Goal: Use online tool/utility: Utilize a website feature to perform a specific function

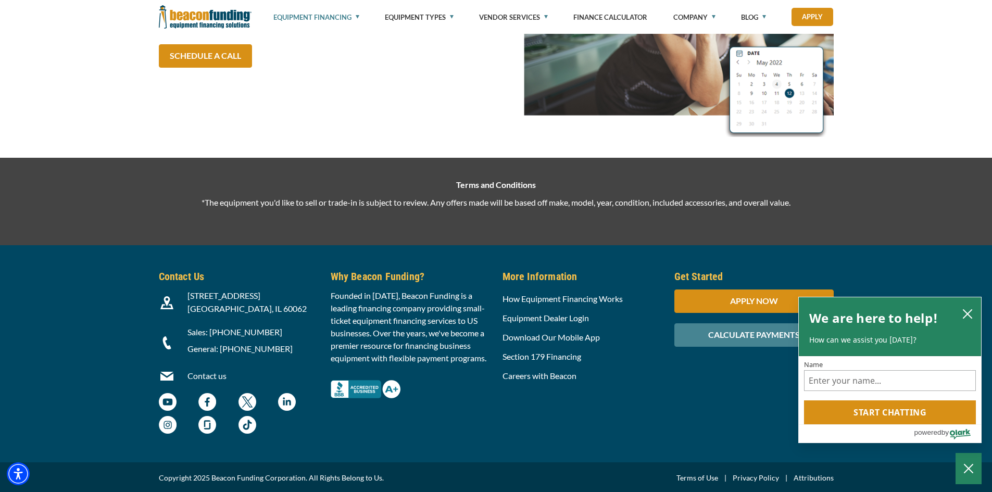
scroll to position [1671, 0]
click at [739, 340] on div "CALCULATE PAYMENTS" at bounding box center [754, 334] width 159 height 23
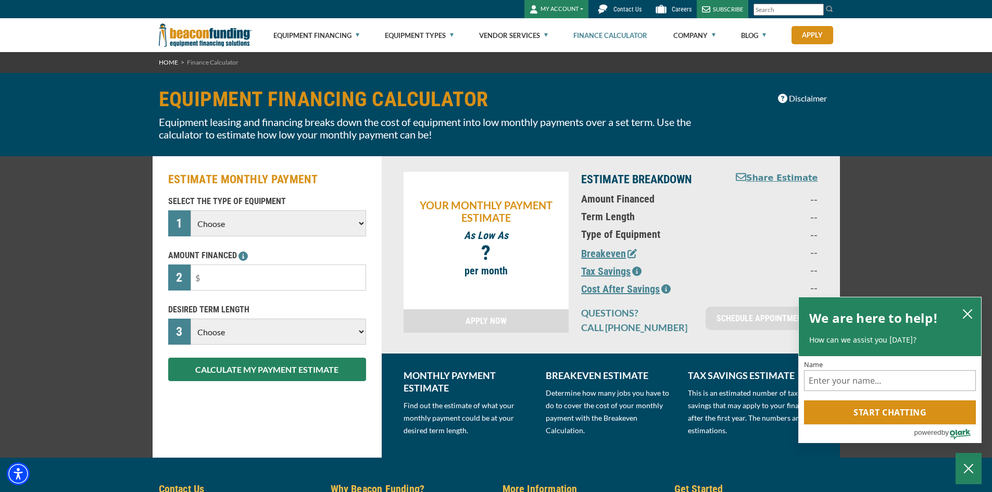
click at [349, 229] on select "Choose Backhoe Boom/Bucket Truck Chipper Commercial Mower Crane DTG/DTF Printin…" at bounding box center [278, 223] width 175 height 26
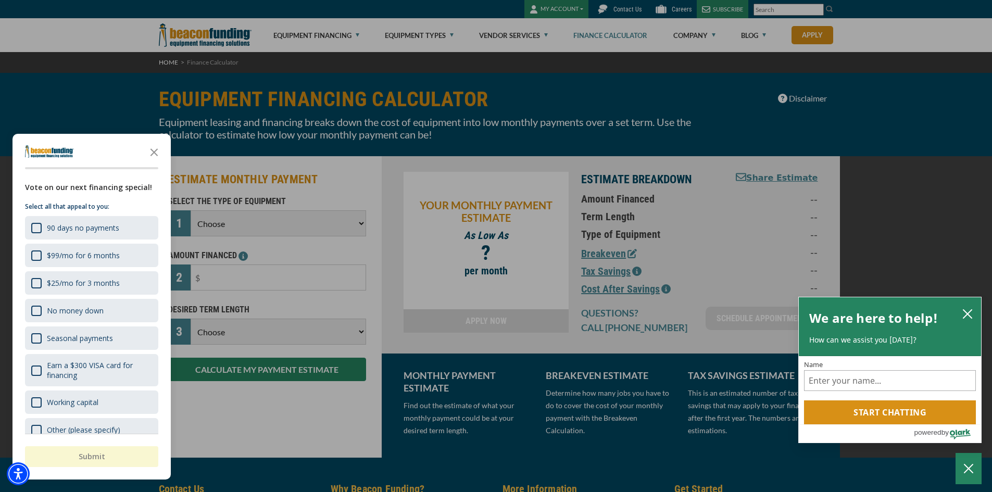
select select "1"
click at [191, 210] on select "Choose Backhoe Boom/Bucket Truck Chipper Commercial Mower Crane DTG/DTF Printin…" at bounding box center [278, 223] width 175 height 26
click at [234, 271] on div "button" at bounding box center [496, 246] width 992 height 492
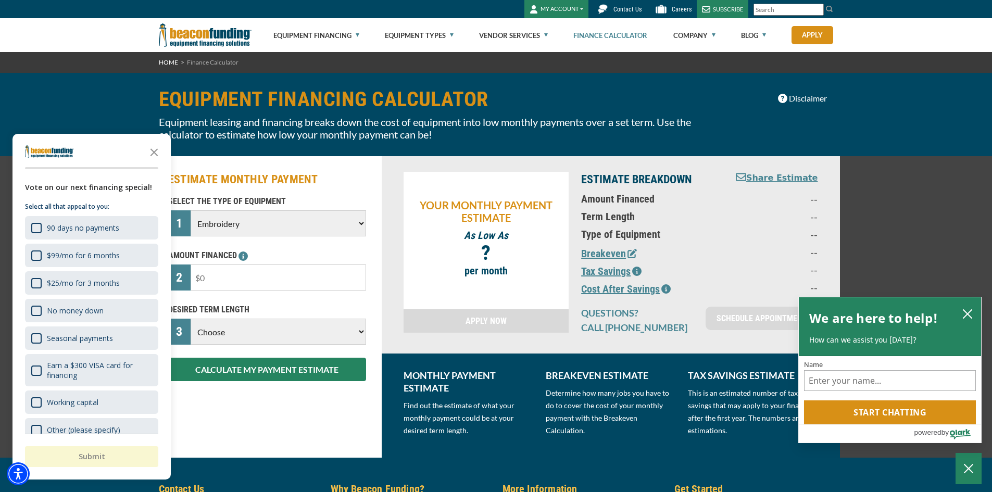
click at [234, 273] on input "text" at bounding box center [278, 278] width 175 height 26
type input "$7,000"
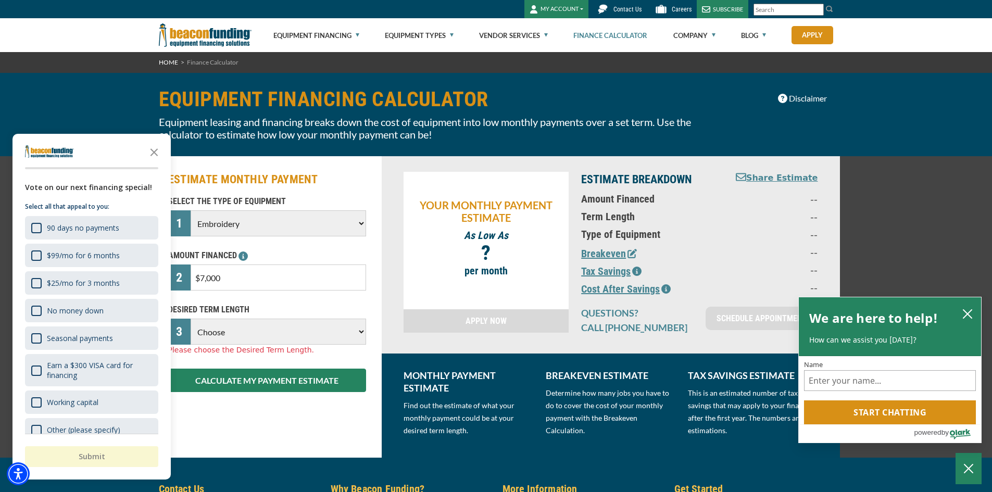
click at [250, 337] on select "Choose 36 Months 48 Months 60 Months" at bounding box center [278, 332] width 175 height 26
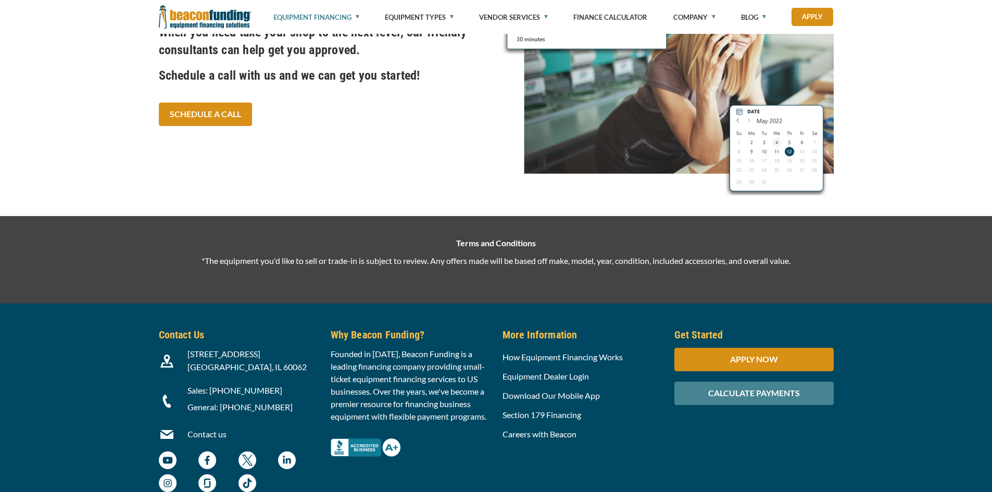
scroll to position [1612, 0]
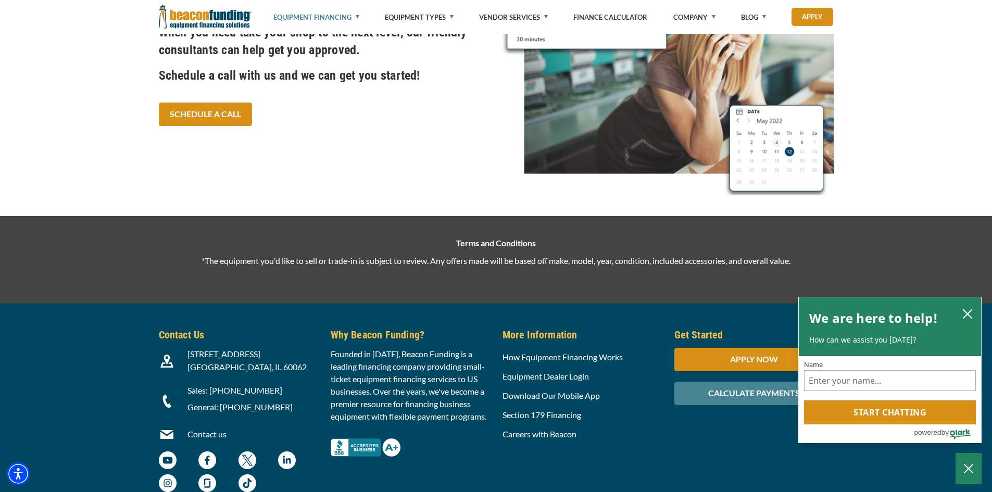
click at [267, 405] on p "General: [PHONE_NUMBER]" at bounding box center [253, 407] width 131 height 13
click at [290, 391] on p "Sales: [PHONE_NUMBER]" at bounding box center [253, 390] width 131 height 13
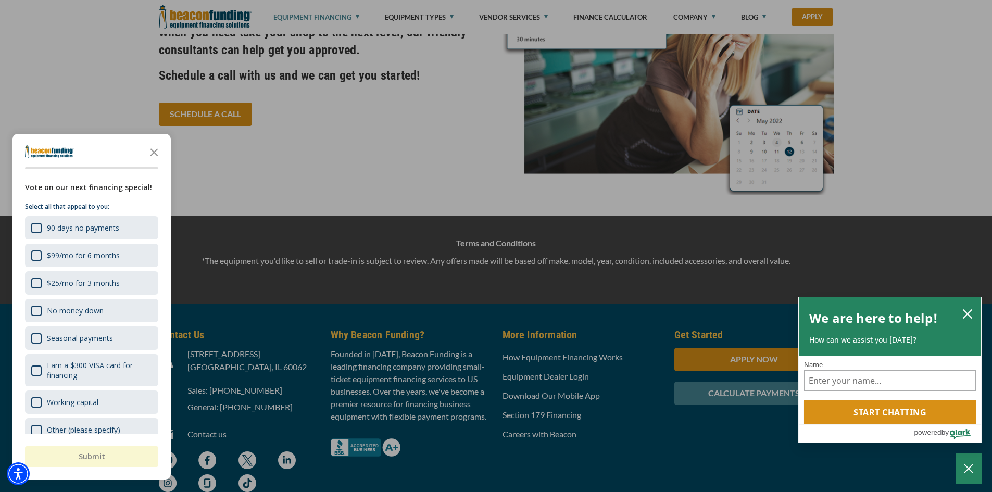
click at [309, 335] on div "button" at bounding box center [496, 246] width 992 height 492
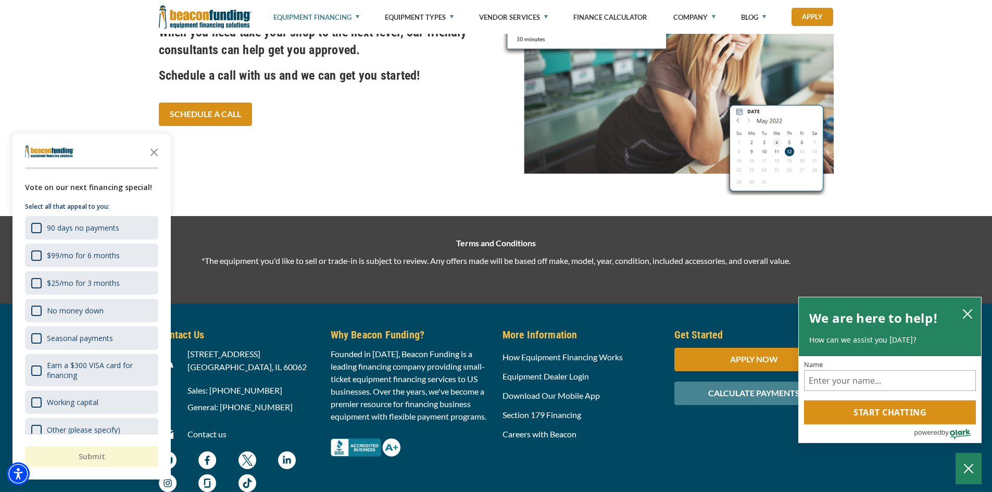
click at [158, 158] on icon "Close the survey" at bounding box center [154, 151] width 21 height 21
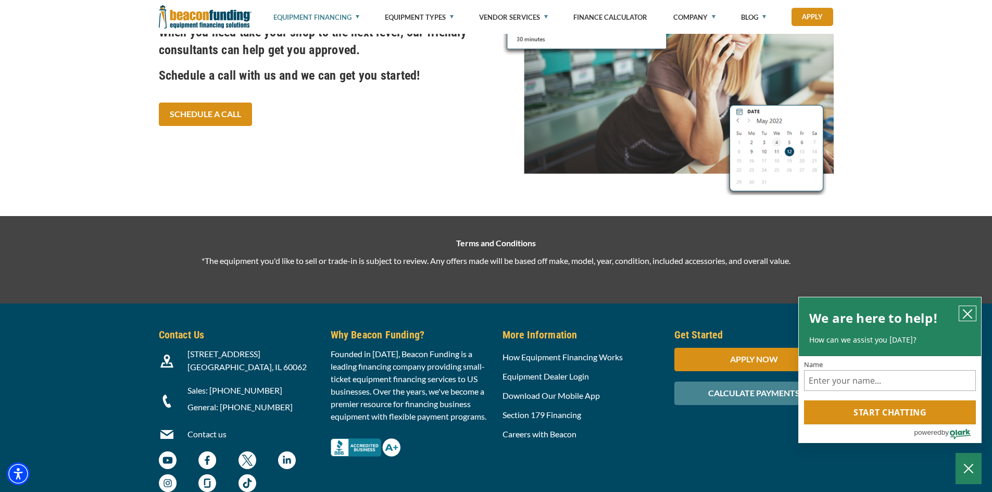
click at [969, 315] on icon "close chatbox" at bounding box center [968, 314] width 8 height 8
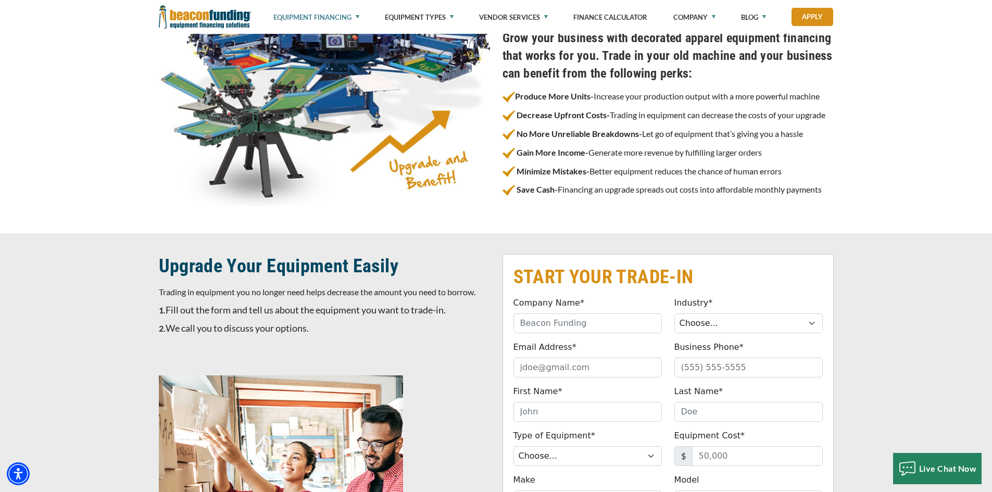
scroll to position [153, 0]
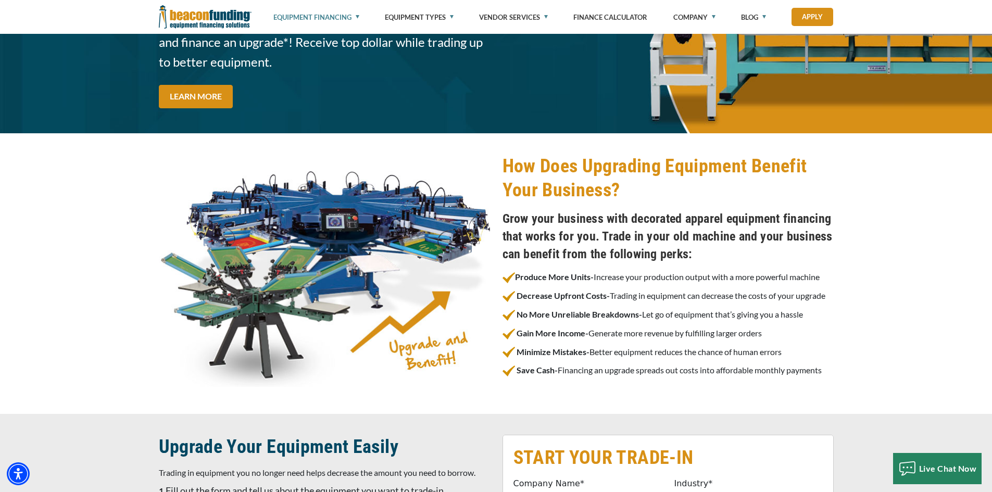
click at [541, 351] on strong "Minimize Mistakes-" at bounding box center [553, 352] width 73 height 10
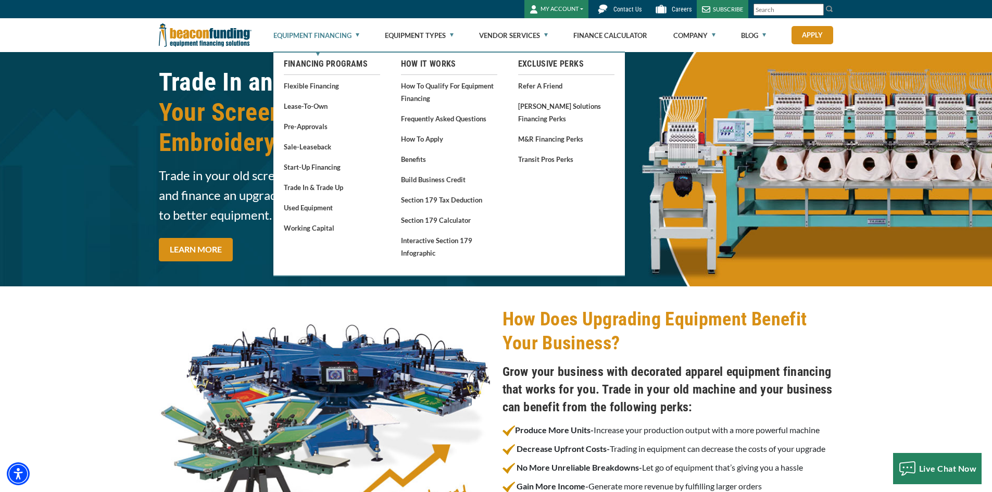
click at [300, 188] on link "Trade In & Trade Up" at bounding box center [332, 187] width 96 height 13
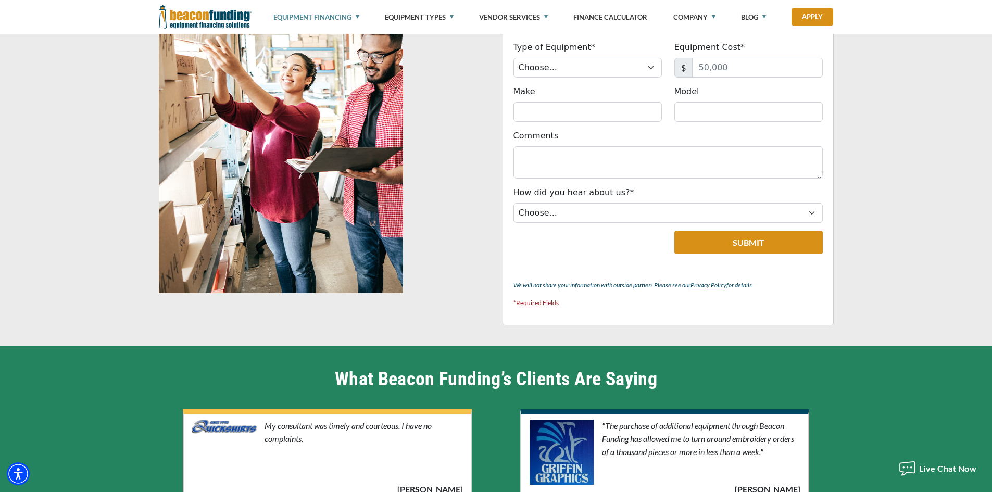
scroll to position [629, 0]
